Goal: Task Accomplishment & Management: Use online tool/utility

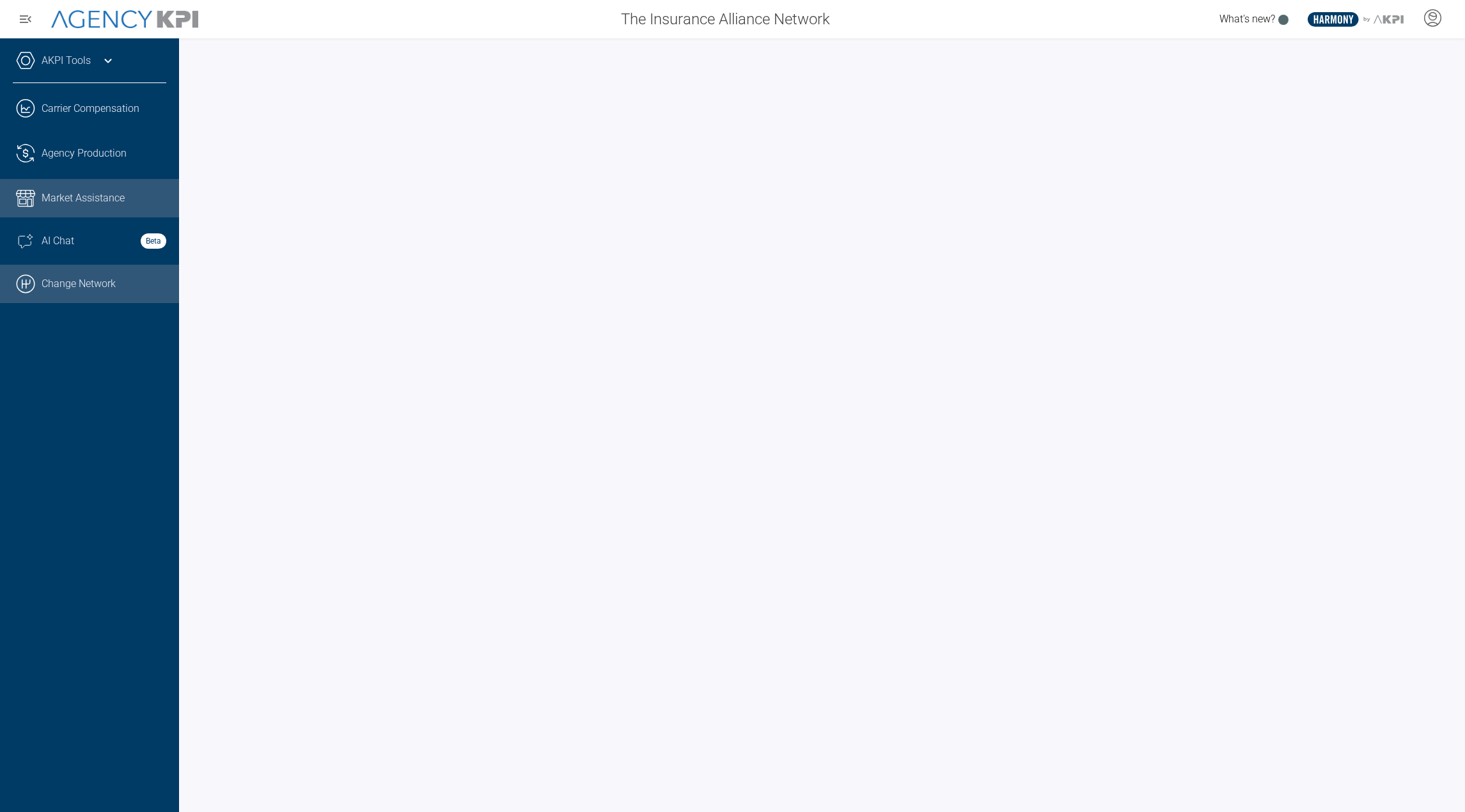
click at [97, 279] on link ".cls-1{fill:none;stroke:#000;stroke-linecap:round;stroke-linejoin:round;stroke-…" at bounding box center [89, 284] width 179 height 39
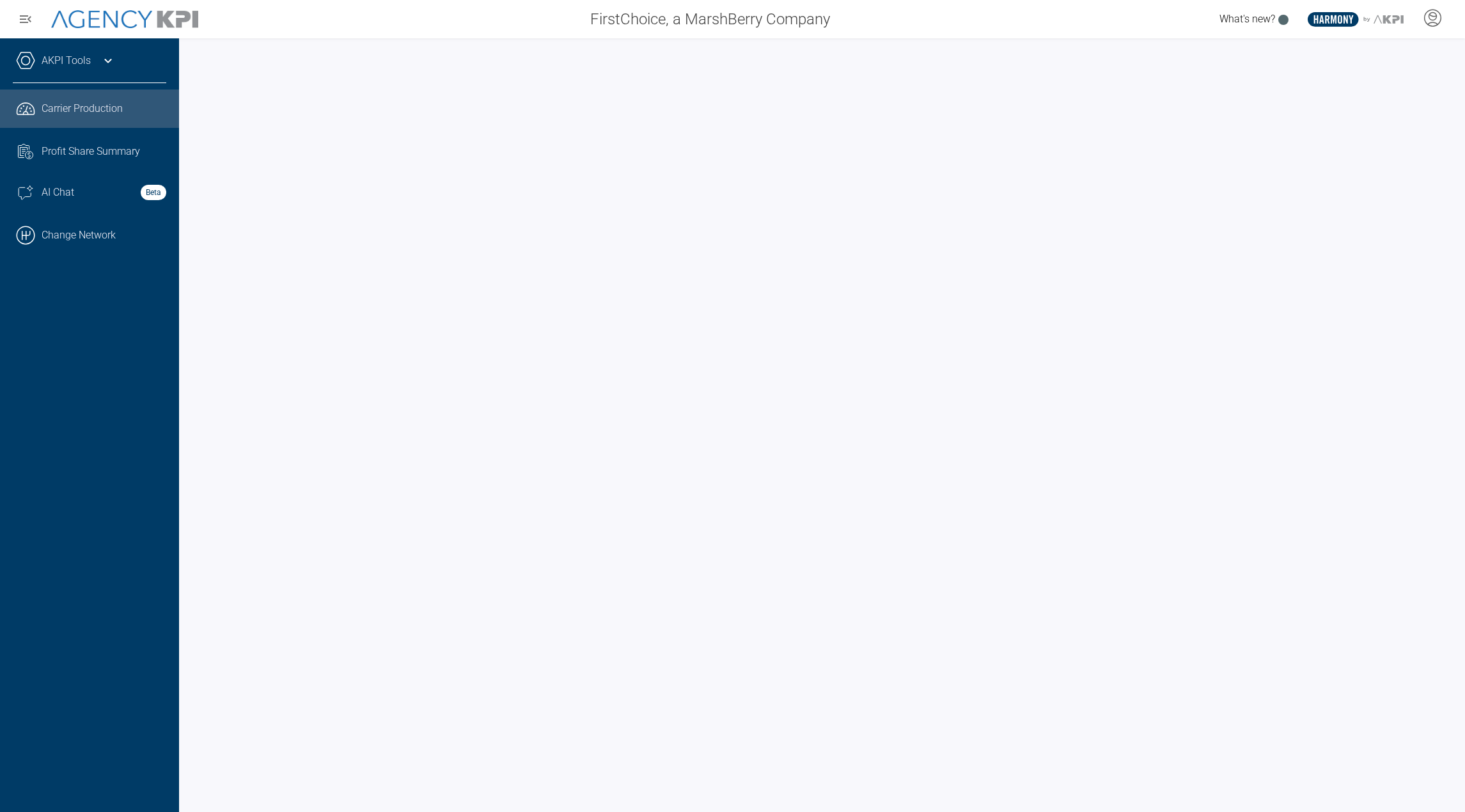
click at [101, 58] on icon at bounding box center [108, 61] width 15 height 15
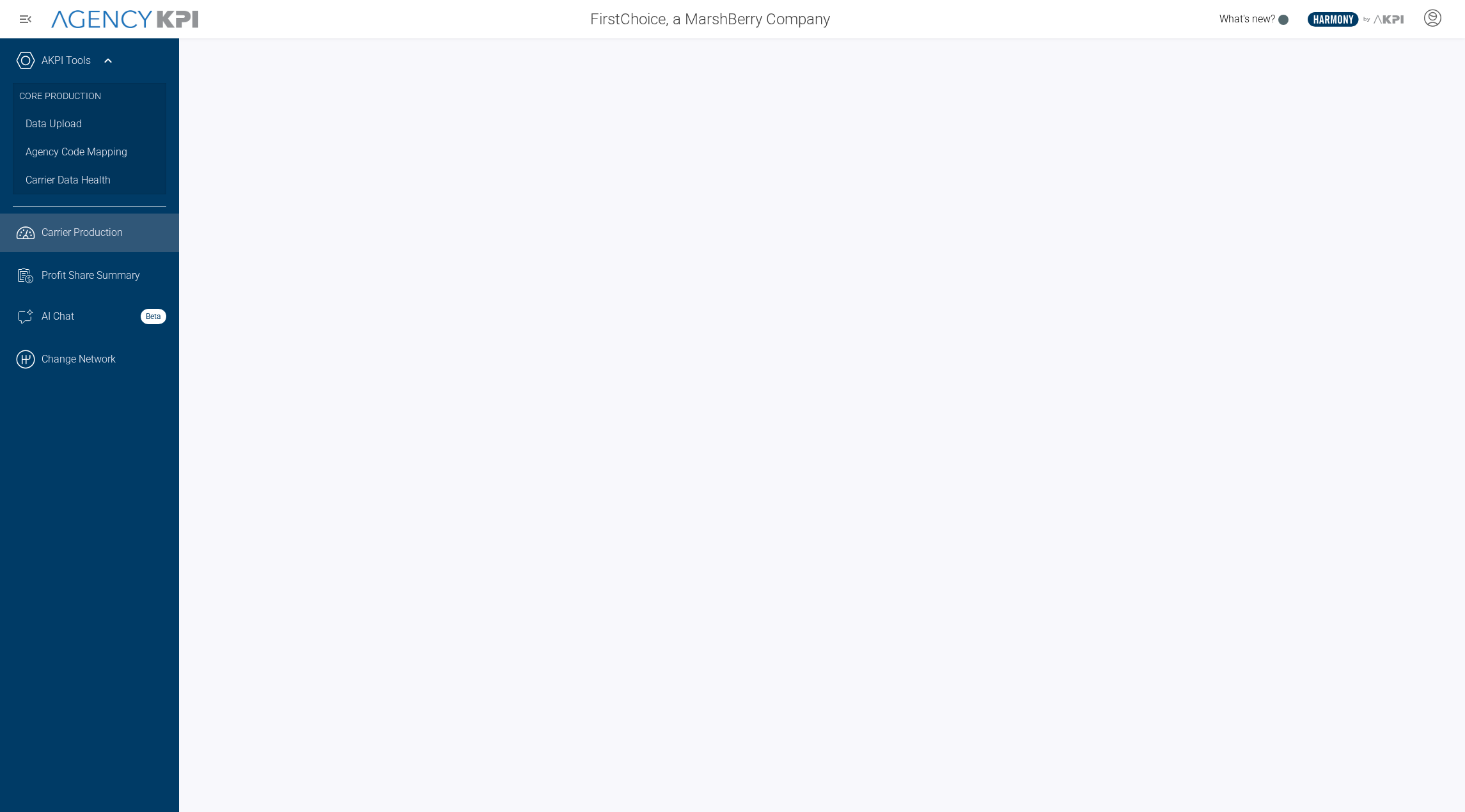
click at [101, 58] on icon at bounding box center [108, 61] width 15 height 15
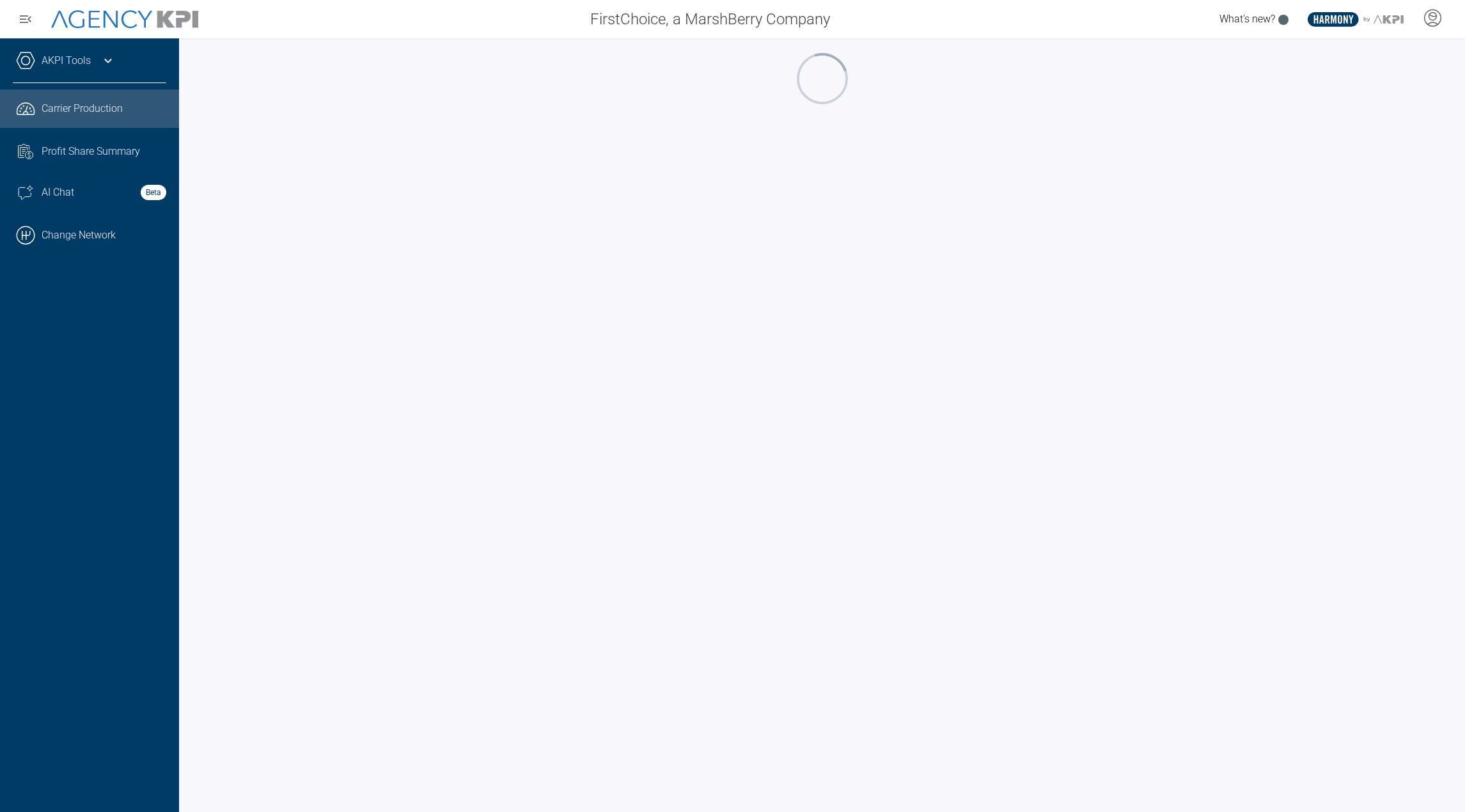
click at [98, 65] on div "AKPI Tools" at bounding box center [89, 67] width 154 height 32
click at [87, 69] on div "AKPI Tools" at bounding box center [89, 67] width 154 height 32
click at [95, 72] on div "AKPI Tools" at bounding box center [89, 67] width 154 height 32
click at [98, 59] on div "AKPI Tools" at bounding box center [89, 67] width 154 height 32
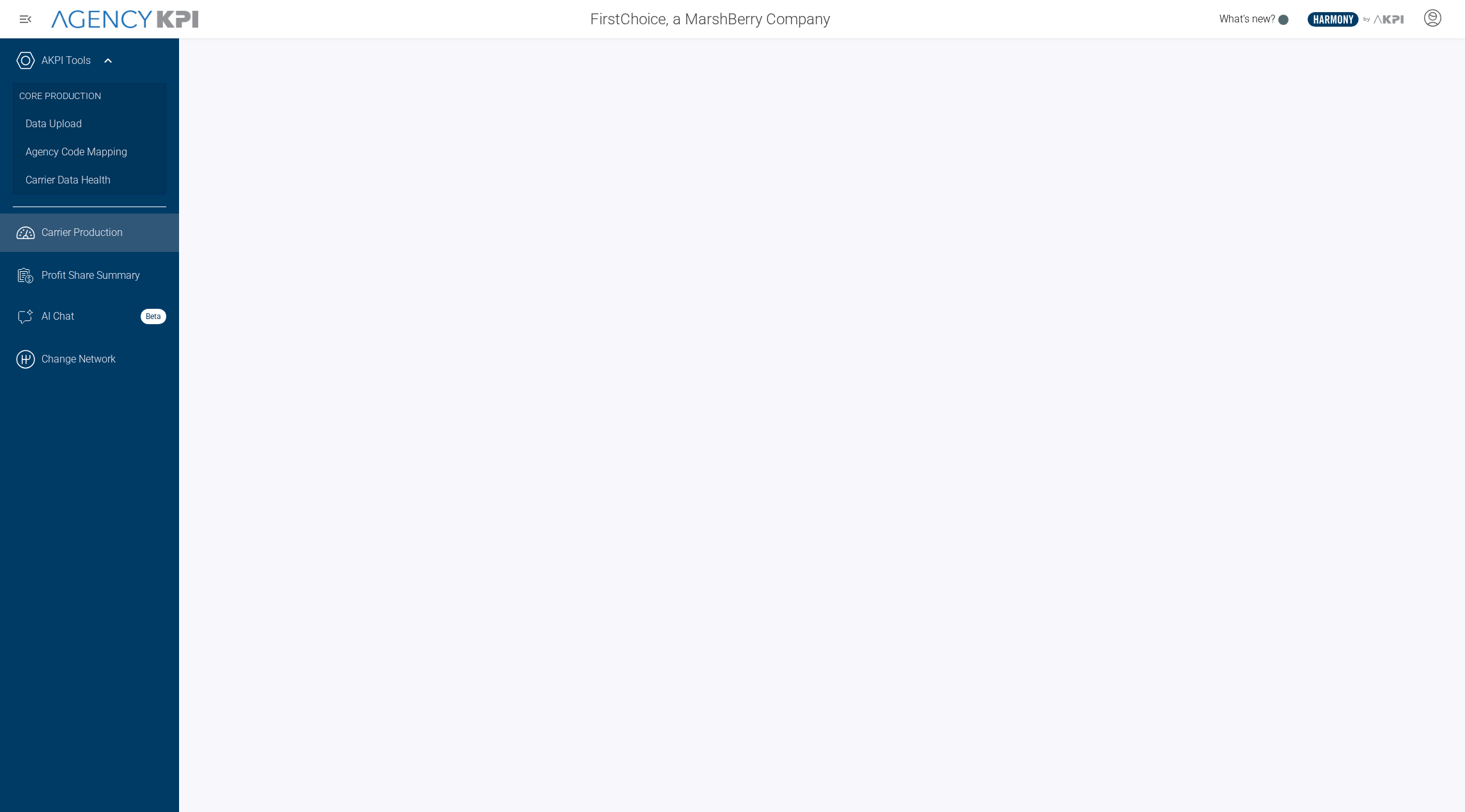
click at [98, 59] on div "AKPI Tools" at bounding box center [89, 67] width 154 height 32
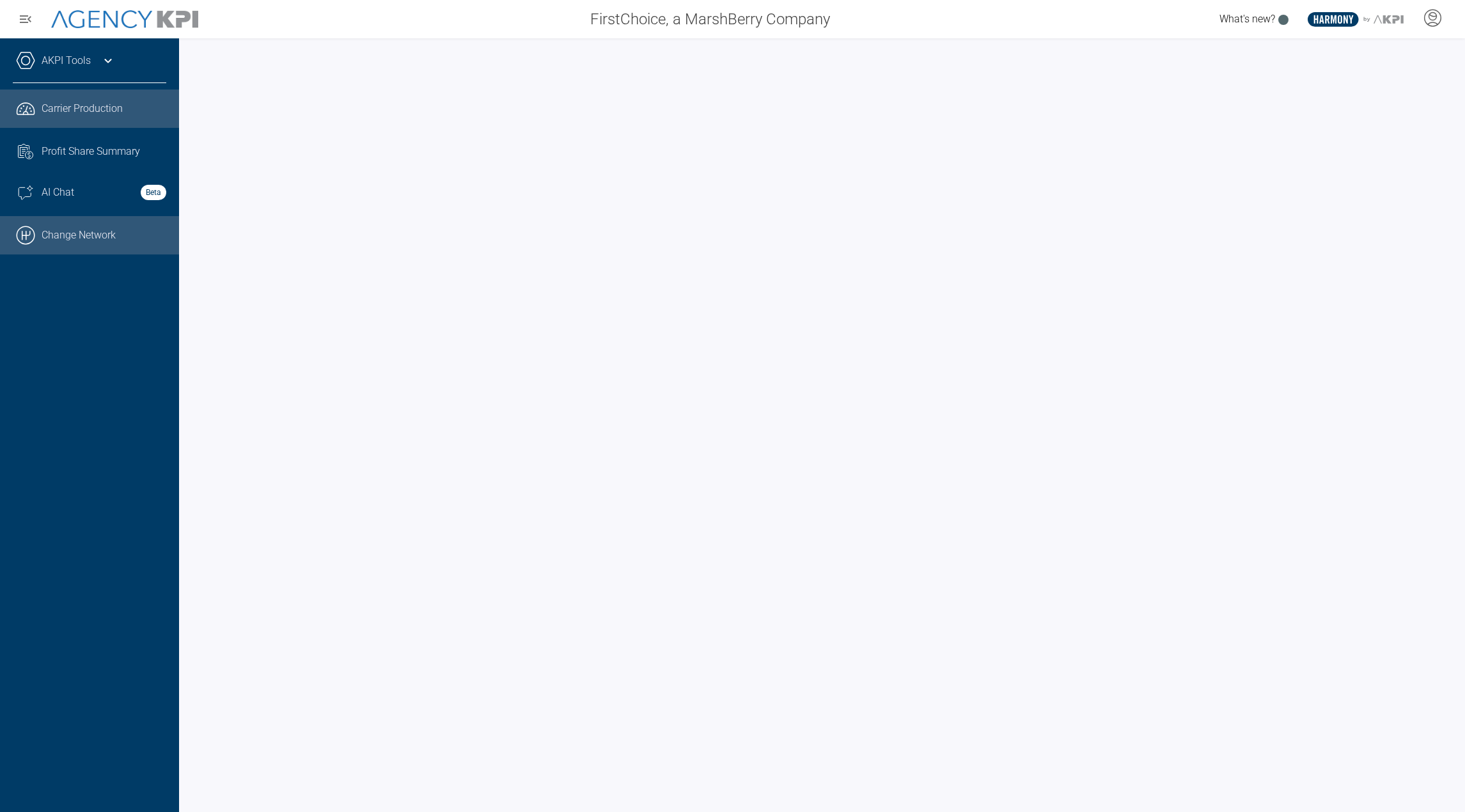
click at [95, 239] on link ".cls-1{fill:none;stroke:#000;stroke-linecap:round;stroke-linejoin:round;stroke-…" at bounding box center [89, 236] width 179 height 39
click at [106, 232] on link ".cls-1{fill:none;stroke:#000;stroke-linecap:round;stroke-linejoin:round;stroke-…" at bounding box center [89, 236] width 179 height 39
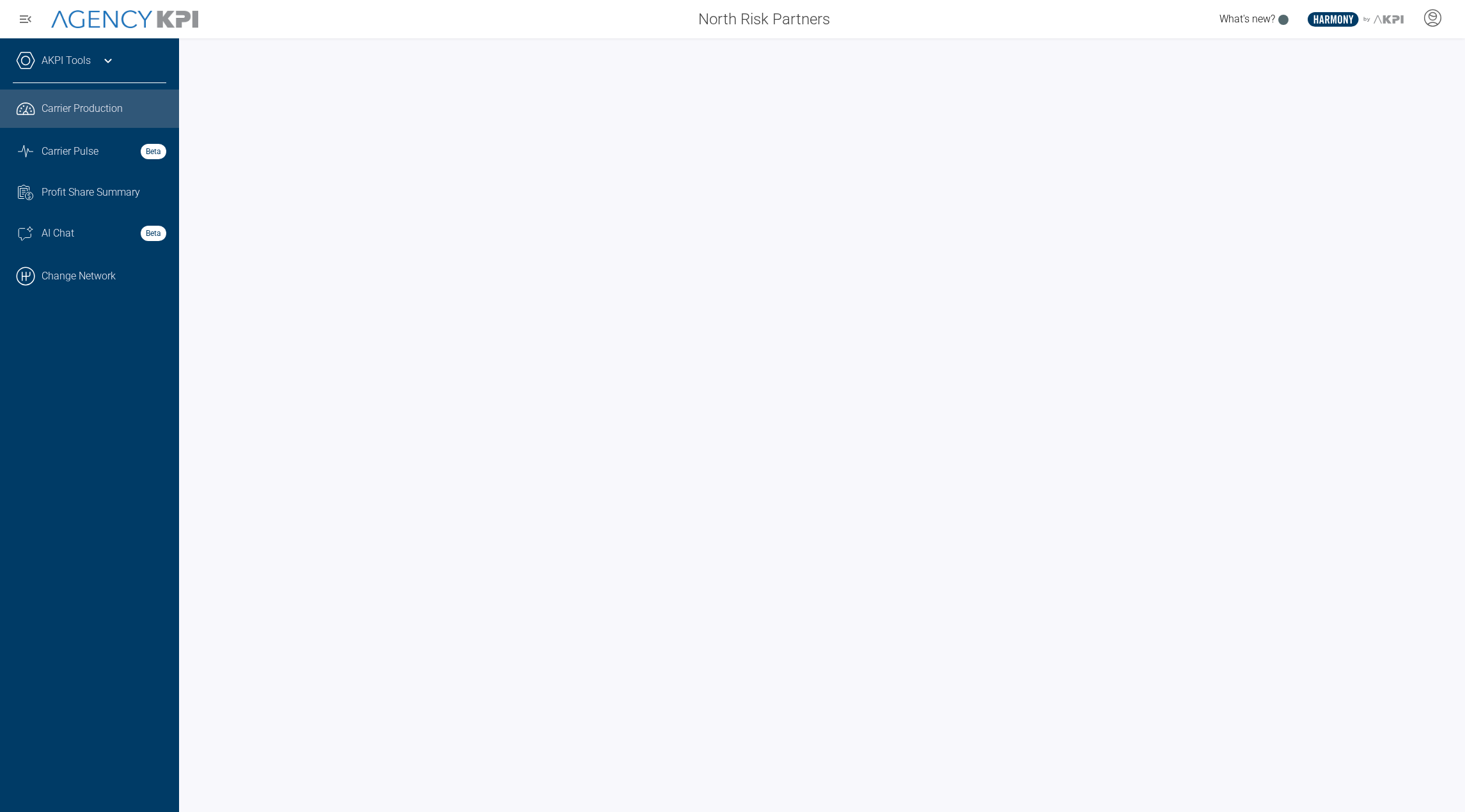
click at [106, 64] on icon at bounding box center [108, 61] width 15 height 15
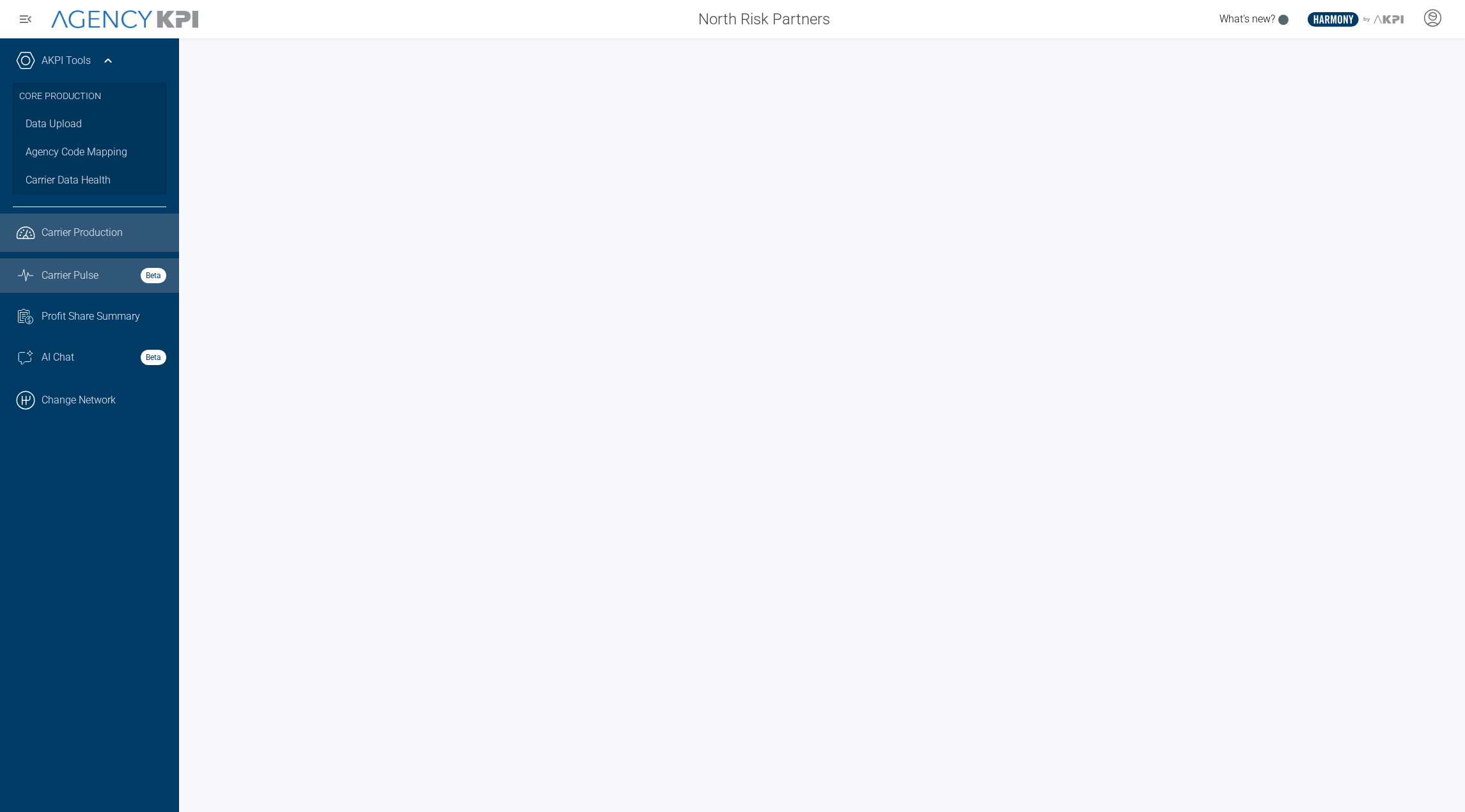
click at [104, 273] on div "Carrier Pulse Beta" at bounding box center [104, 275] width 125 height 15
click at [62, 131] on link "Data Upload" at bounding box center [89, 124] width 154 height 28
click at [118, 236] on span "Carrier Production" at bounding box center [82, 233] width 81 height 15
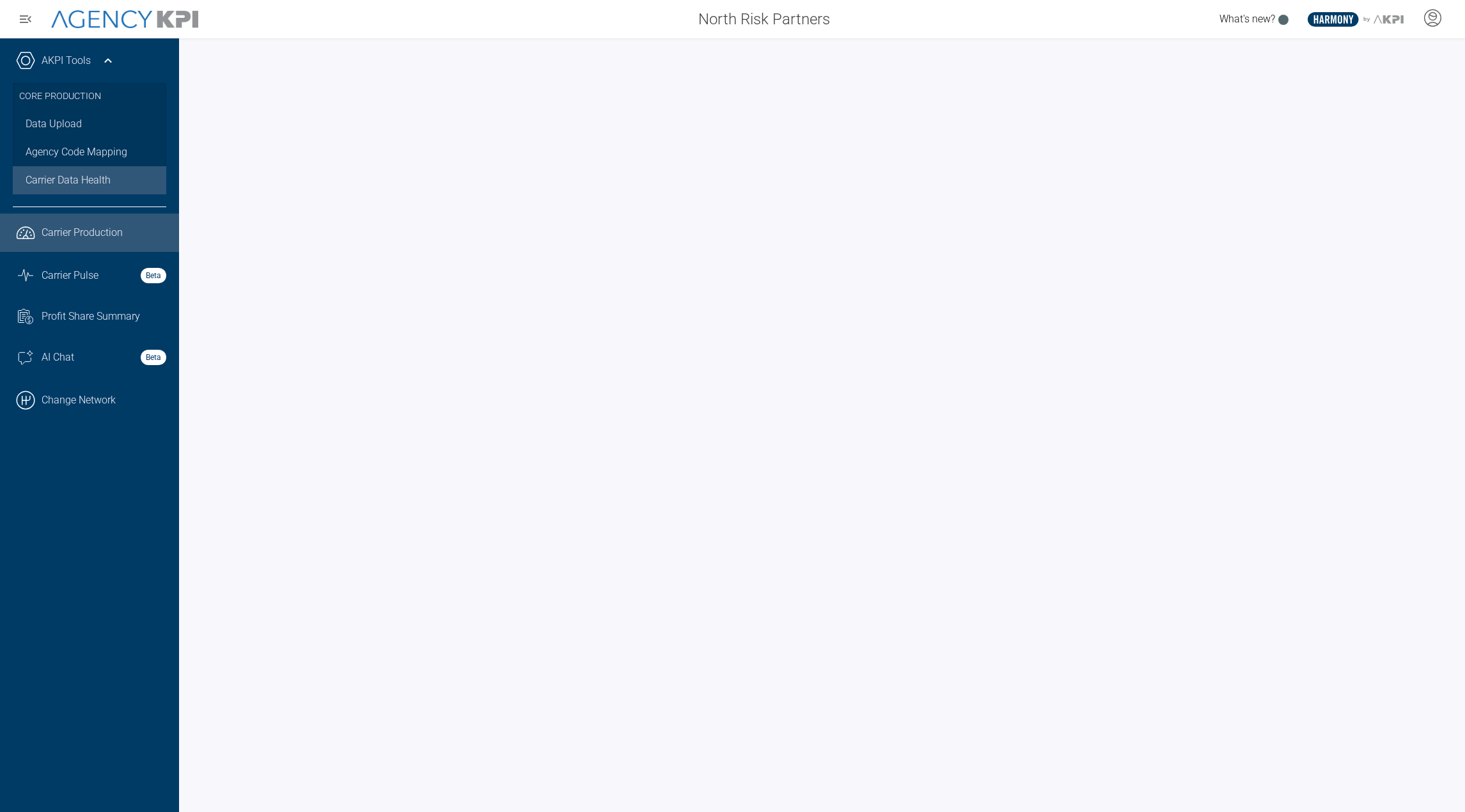
click at [49, 177] on span "Carrier Data Health" at bounding box center [68, 180] width 85 height 15
click at [60, 234] on span "Carrier Production" at bounding box center [82, 233] width 81 height 15
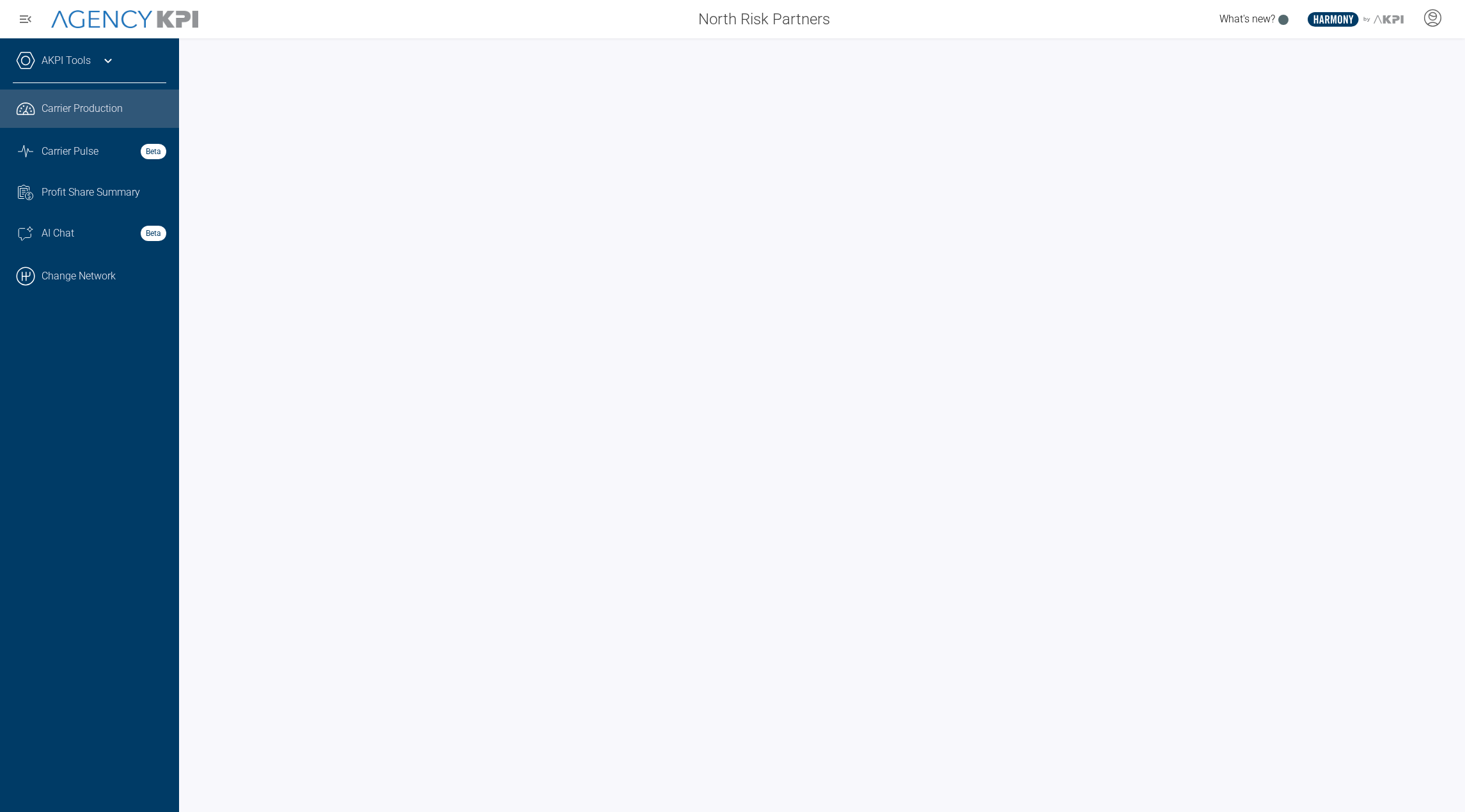
click at [83, 70] on div "AKPI Tools" at bounding box center [89, 67] width 154 height 32
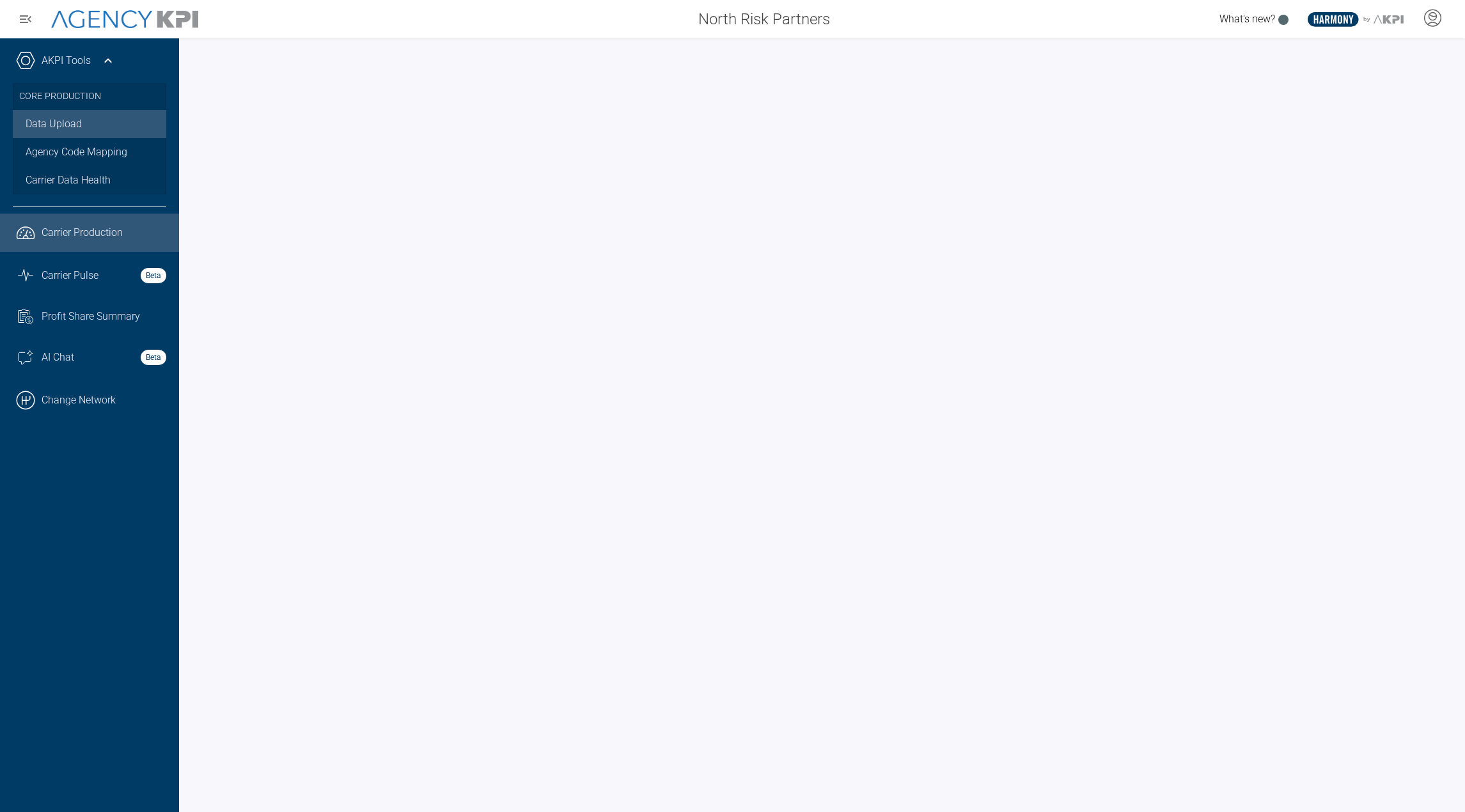
click at [81, 133] on link "Data Upload" at bounding box center [89, 124] width 154 height 28
